Goal: Information Seeking & Learning: Learn about a topic

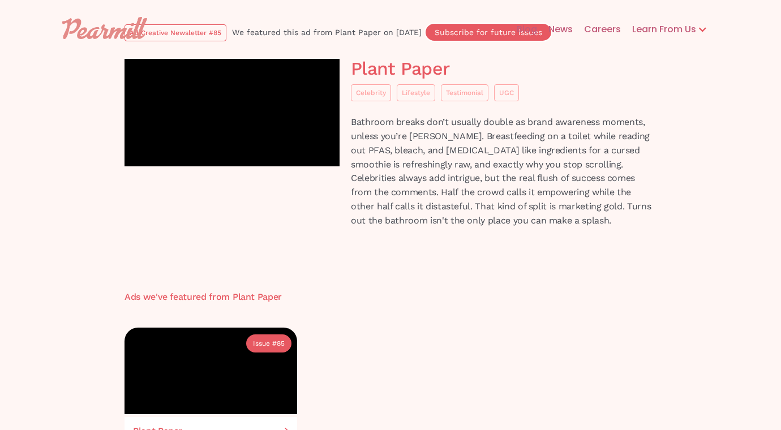
click at [196, 35] on div "Blog News Careers Learn From Us Ad Creative Newsletter Hypergrowth Podcast" at bounding box center [390, 29] width 679 height 36
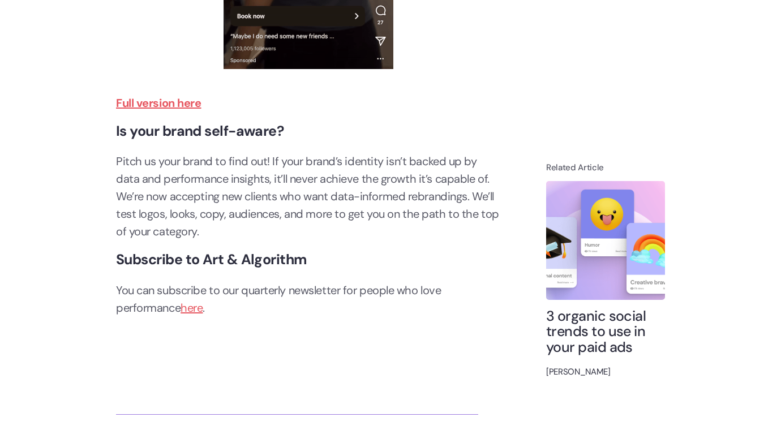
scroll to position [3834, 0]
